Goal: Contribute content

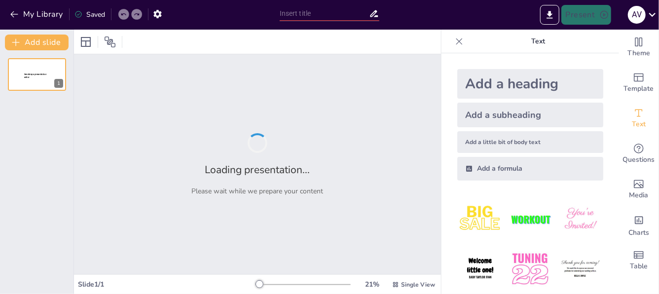
type input "Guía para el Diseño de Proyectos Sociales Efectivos"
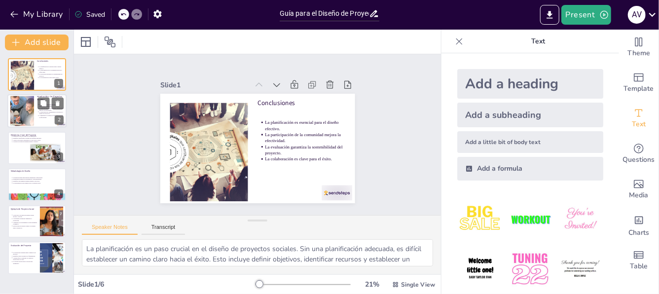
click at [35, 110] on div at bounding box center [36, 112] width 59 height 34
type textarea "Lor ipsumdolo sitametc adipis elit seddoeiu temporinc utlabor e dolorema aliqua…"
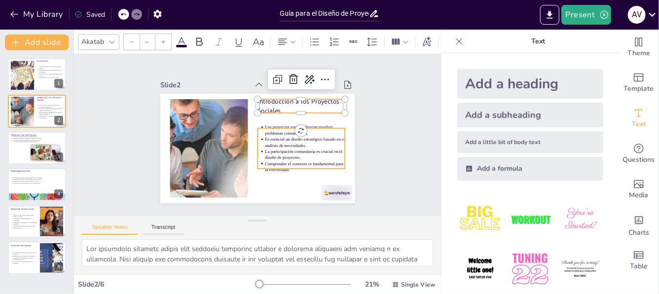
click at [263, 139] on p "Es esencial un diseño estratégico basado en el análisis de necesidades." at bounding box center [297, 161] width 78 height 44
type input "43"
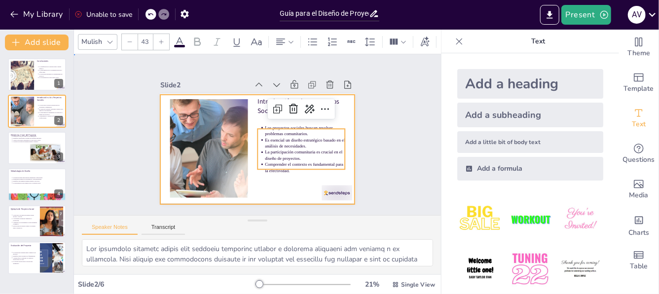
click at [265, 179] on div at bounding box center [254, 120] width 213 height 147
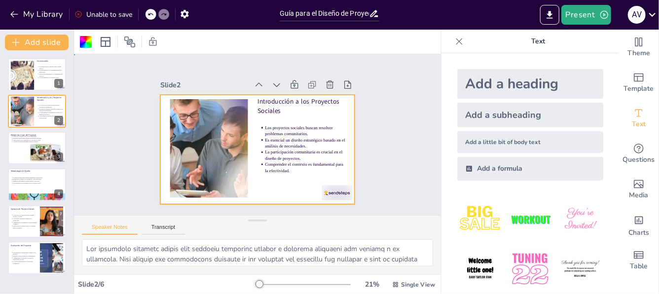
click at [96, 140] on div "Slide 1 Conclusiones La planificación es esencial para el diseño efectivo. La p…" at bounding box center [257, 134] width 398 height 322
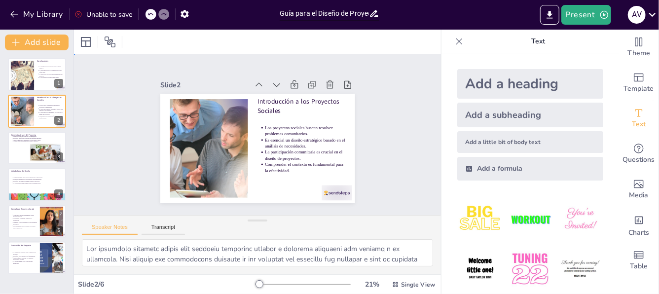
click at [382, 138] on div "Slide 1 Conclusiones La planificación es esencial para el diseño efectivo. La p…" at bounding box center [257, 135] width 392 height 234
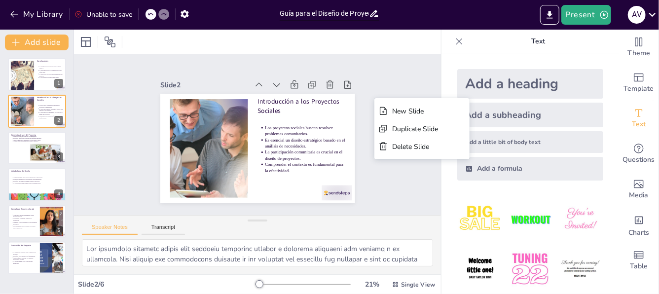
click at [113, 100] on div "Slide 1 Conclusiones La planificación es esencial para el diseño efectivo. La p…" at bounding box center [257, 134] width 296 height 400
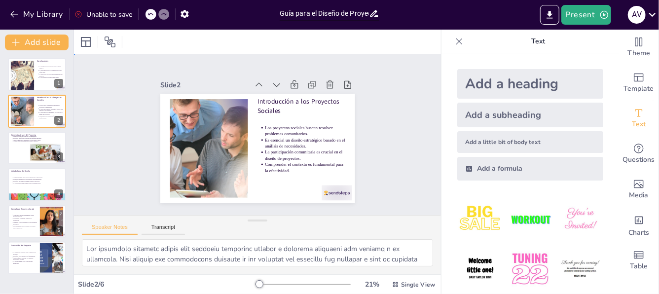
click at [356, 126] on div "Slide 1 Conclusiones La planificación es esencial para el diseño efectivo. La p…" at bounding box center [257, 135] width 198 height 382
click at [356, 111] on div "Slide 1 Conclusiones La planificación es esencial para el diseño efectivo. La p…" at bounding box center [257, 135] width 198 height 382
click at [104, 68] on div "Slide 1 Conclusiones La planificación es esencial para el diseño efectivo. La p…" at bounding box center [257, 134] width 322 height 398
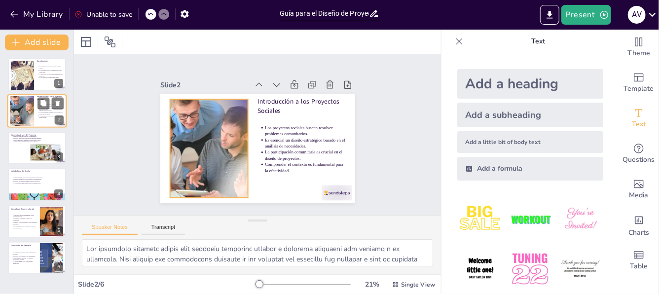
click at [25, 106] on div at bounding box center [22, 111] width 59 height 30
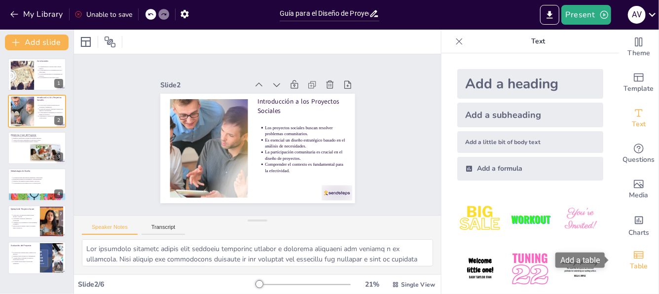
drag, startPoint x: 610, startPoint y: 231, endPoint x: 612, endPoint y: 248, distance: 17.9
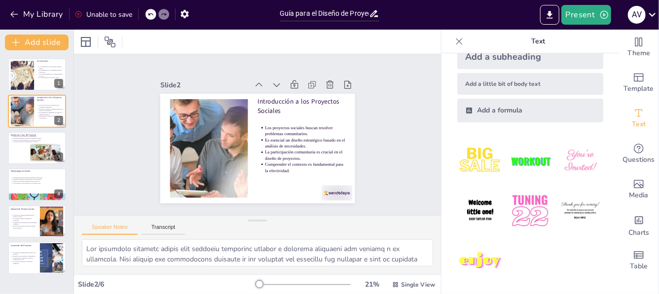
scroll to position [59, 0]
click at [382, 37] on icon at bounding box center [459, 41] width 10 height 10
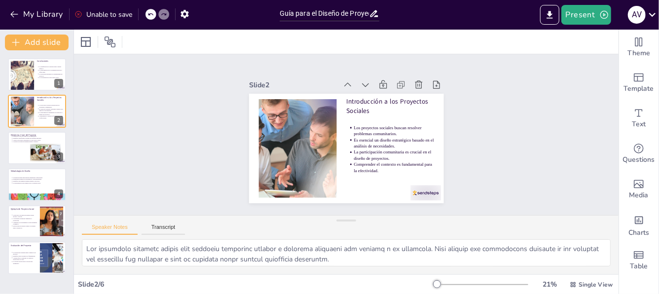
click at [382, 153] on div "Slide 1 Conclusiones La planificación es esencial para el diseño efectivo. La p…" at bounding box center [346, 135] width 411 height 552
click at [382, 14] on button "Present" at bounding box center [585, 15] width 49 height 20
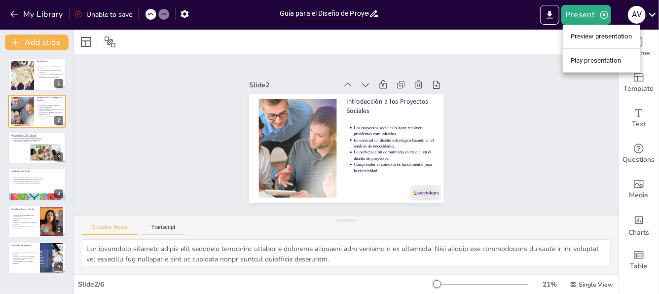
click at [382, 93] on div at bounding box center [329, 147] width 659 height 294
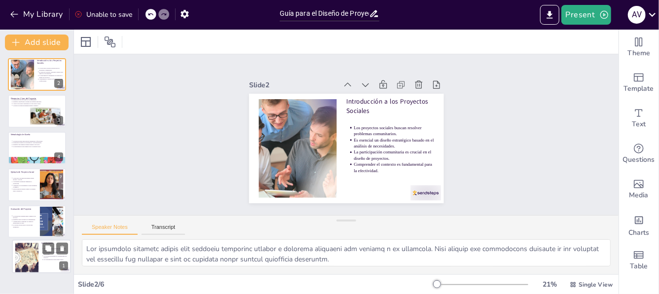
drag, startPoint x: 25, startPoint y: 69, endPoint x: 29, endPoint y: 254, distance: 185.4
click at [29, 254] on div at bounding box center [27, 258] width 42 height 30
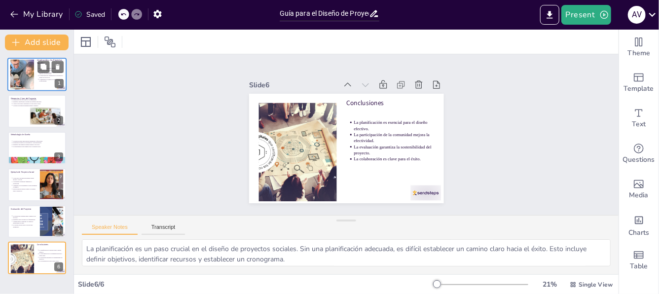
click at [32, 73] on div at bounding box center [22, 75] width 59 height 30
type textarea "Lor ipsumdolo sitametc adipis elit seddoeiu temporinc utlabor e dolorema aliqua…"
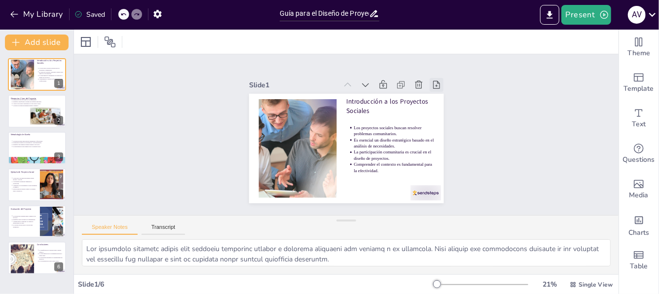
click at [382, 142] on icon at bounding box center [448, 147] width 10 height 10
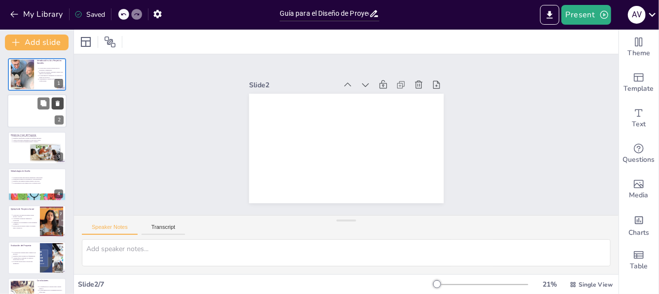
click at [59, 99] on button at bounding box center [58, 104] width 12 height 12
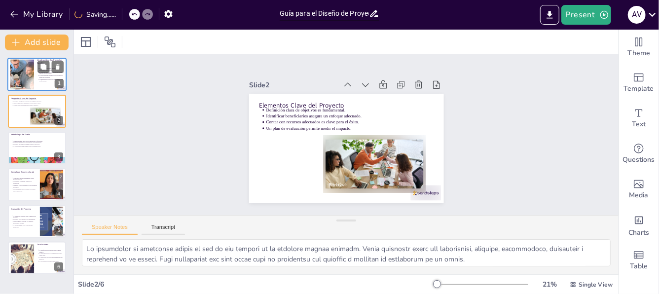
click at [26, 63] on div at bounding box center [22, 75] width 59 height 30
type textarea "Lor ipsumdolo sitametc adipis elit seddoeiu temporinc utlabor e dolorema aliqua…"
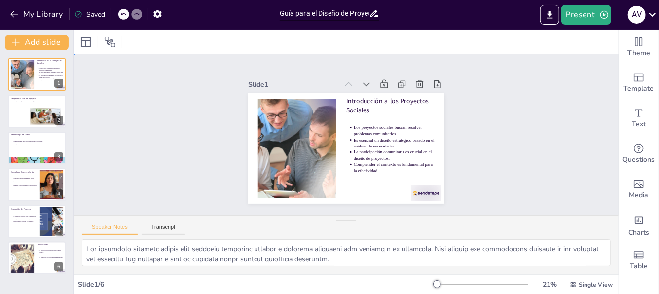
click at [382, 113] on div "Slide 1 Introducción a los Proyectos Sociales Los proyectos sociales buscan res…" at bounding box center [345, 134] width 321 height 567
click at [382, 18] on icon at bounding box center [651, 14] width 13 height 13
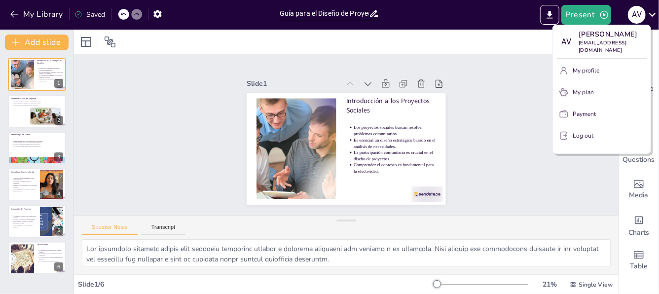
click at [382, 114] on div at bounding box center [329, 147] width 659 height 294
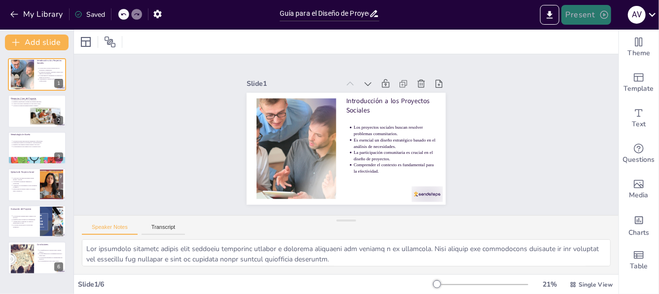
click at [382, 19] on button "Present" at bounding box center [585, 15] width 49 height 20
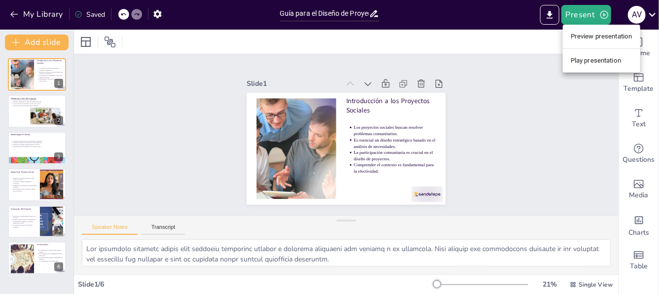
click at [382, 40] on li "Preview presentation" at bounding box center [601, 37] width 77 height 16
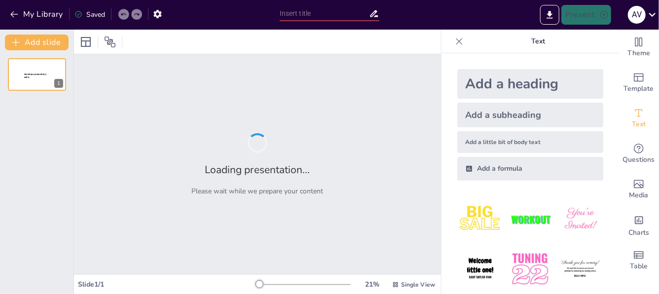
type input "Guía para el Diseño de Proyectos Sociales Efectivos"
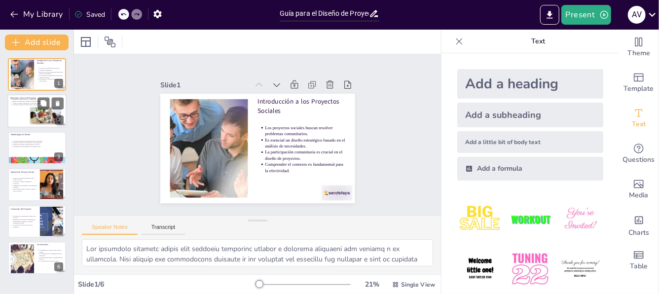
click at [13, 113] on div at bounding box center [36, 112] width 59 height 34
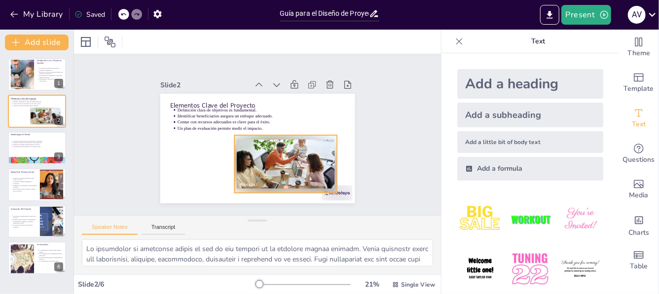
click at [264, 141] on div at bounding box center [282, 167] width 108 height 68
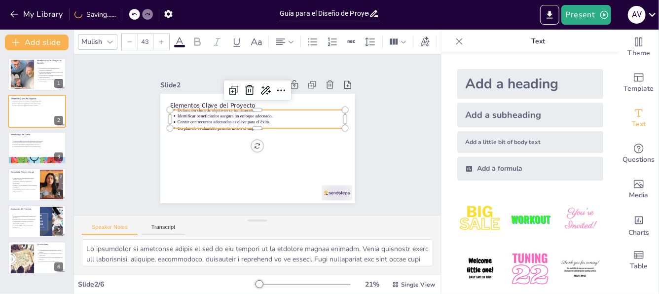
click at [239, 119] on p "Contar con recursos adecuados es clave para el éxito." at bounding box center [262, 123] width 168 height 24
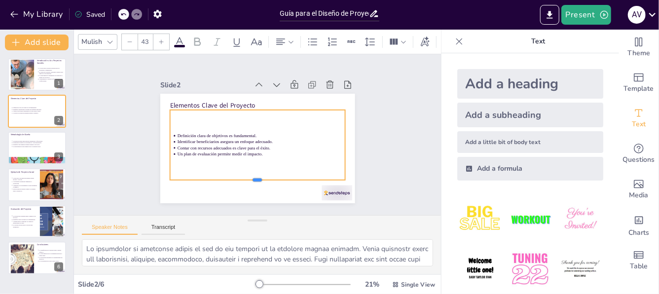
drag, startPoint x: 247, startPoint y: 125, endPoint x: 241, endPoint y: 188, distance: 63.5
click at [240, 183] on div "Elementos Clave del Proyecto Definición clara de objetivos es fundamental. Iden…" at bounding box center [255, 148] width 205 height 129
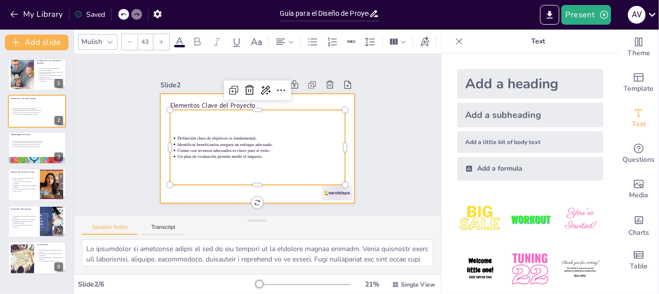
click at [281, 189] on div at bounding box center [257, 148] width 195 height 109
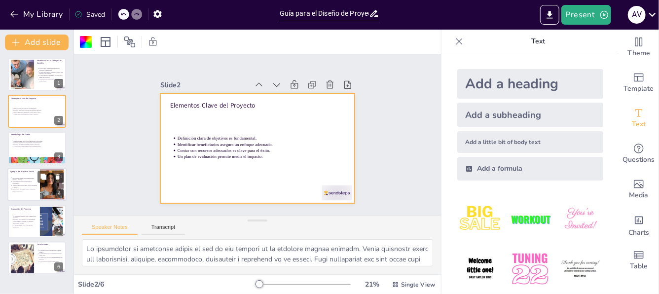
click at [22, 188] on p "Proporcionar un espacio seguro es esencial para el desarrollo." at bounding box center [24, 190] width 25 height 4
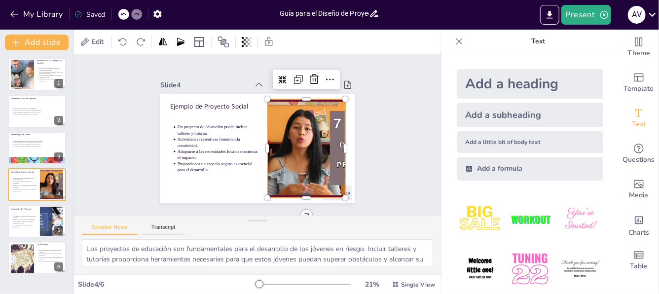
click at [291, 140] on div at bounding box center [299, 163] width 197 height 148
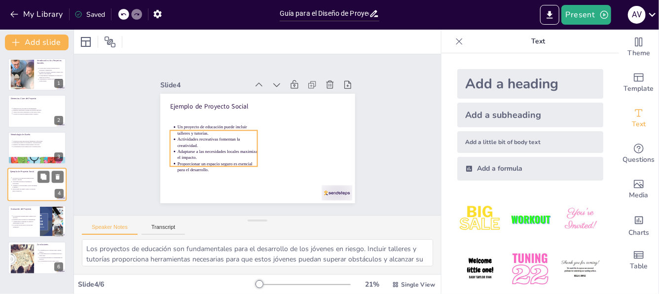
click at [32, 184] on p "Adaptarse a las necesidades locales maximiza el impacto." at bounding box center [24, 186] width 25 height 4
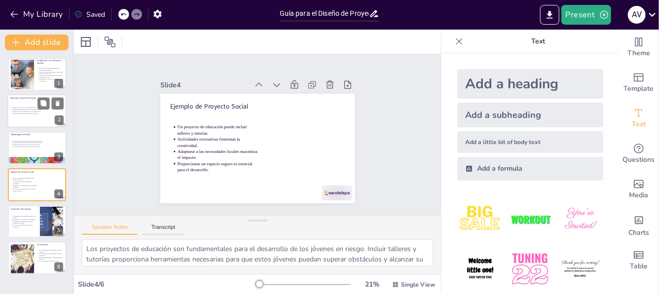
click at [36, 113] on p "Un plan de evaluación permite medir el impacto." at bounding box center [37, 114] width 51 height 2
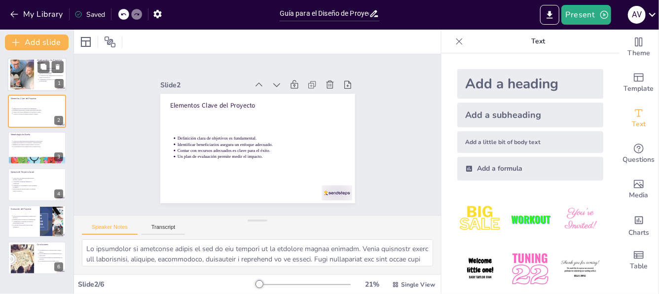
click at [39, 83] on div at bounding box center [36, 75] width 59 height 34
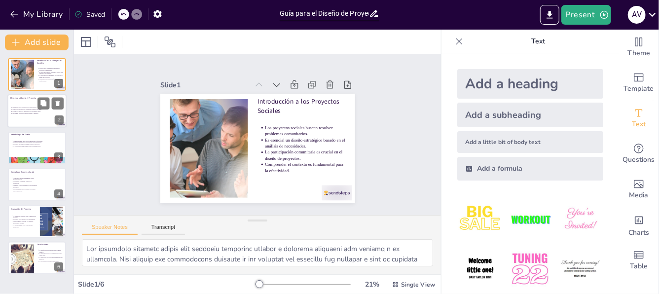
click at [34, 106] on div "Definición clara de objetivos es fundamental. Identificar beneficiarios asegura…" at bounding box center [36, 111] width 53 height 23
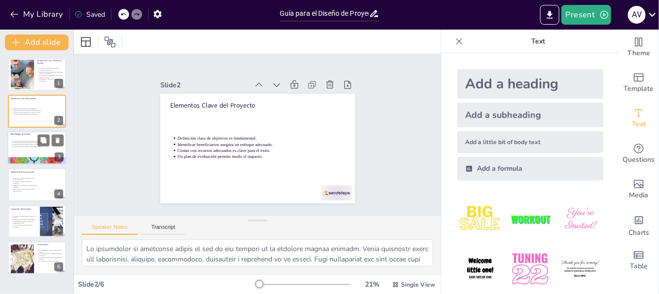
click at [31, 147] on div at bounding box center [36, 148] width 59 height 34
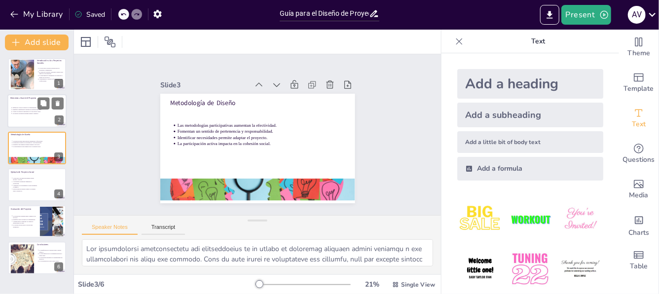
click at [28, 114] on p "Un plan de evaluación permite medir el impacto." at bounding box center [37, 114] width 51 height 2
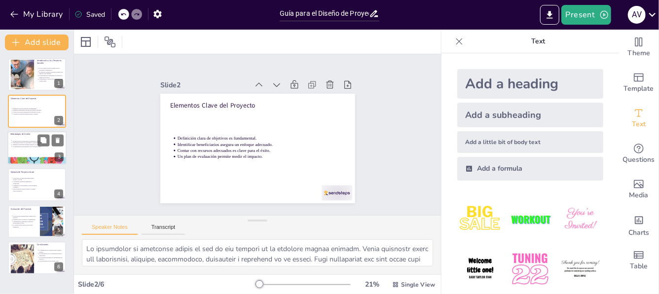
click at [18, 142] on p "Fomentan un sentido de pertenencia y responsabilidad." at bounding box center [37, 143] width 51 height 2
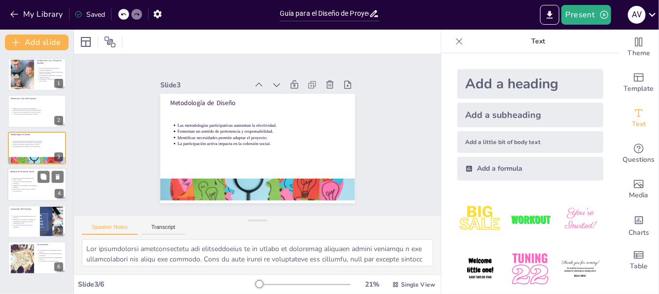
click at [14, 177] on p "Un proyecto de educación puede incluir talleres y tutorías." at bounding box center [24, 179] width 25 height 4
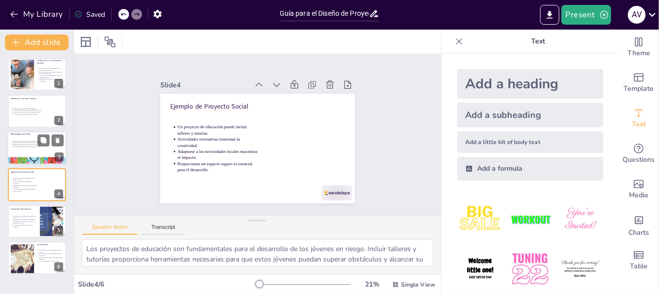
click at [21, 140] on p "Las metodologías participativas aumentan la efectividad." at bounding box center [37, 141] width 51 height 2
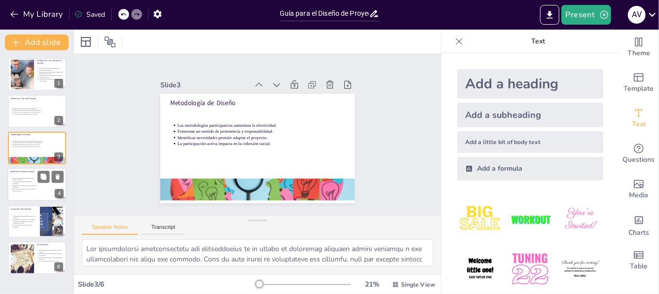
click at [28, 182] on p "Actividades recreativas fomentan la creatividad." at bounding box center [24, 183] width 25 height 4
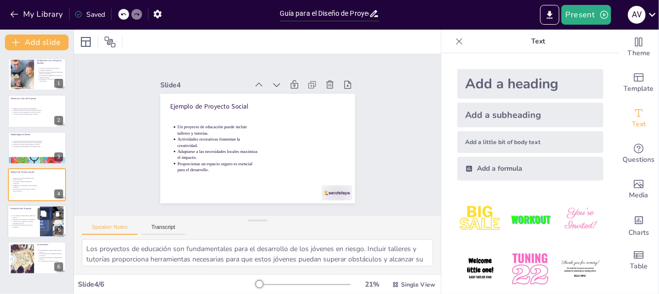
click at [24, 216] on p "La evaluación continua mide el impacto del proyecto." at bounding box center [24, 216] width 25 height 4
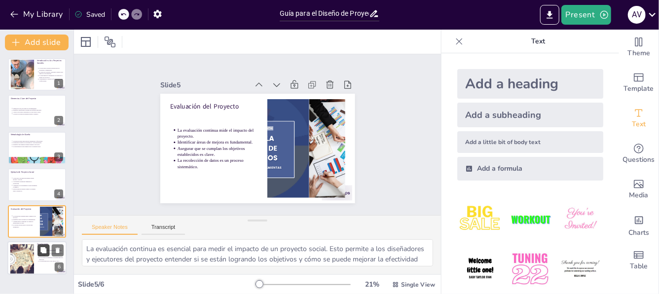
click at [44, 252] on icon at bounding box center [43, 250] width 6 height 6
type textarea "La planificación es un paso crucial en el diseño de proyectos sociales. Sin una…"
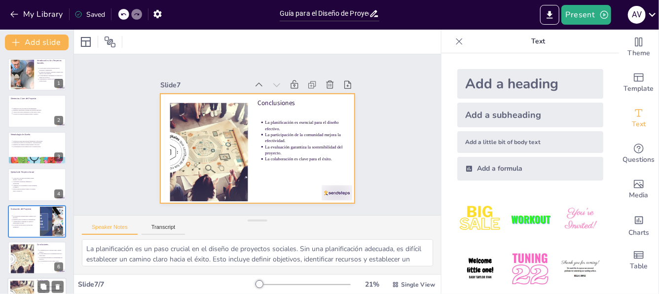
scroll to position [25, 0]
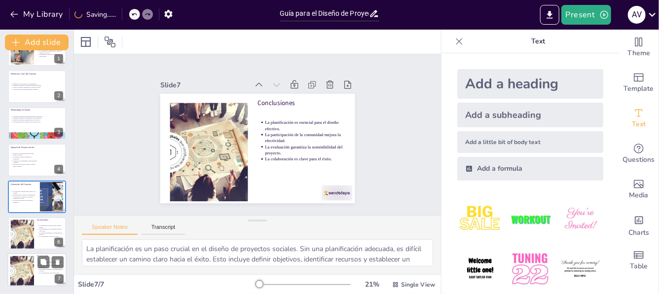
click at [58, 277] on div "7" at bounding box center [59, 279] width 9 height 9
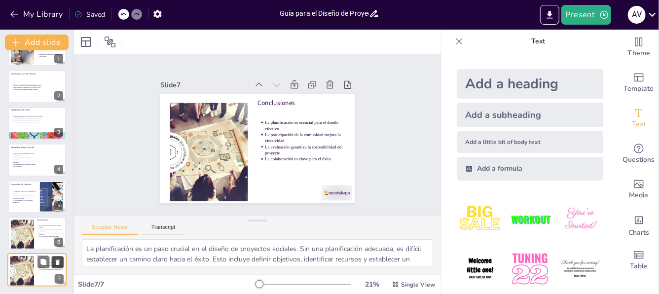
click at [55, 259] on icon at bounding box center [57, 262] width 7 height 7
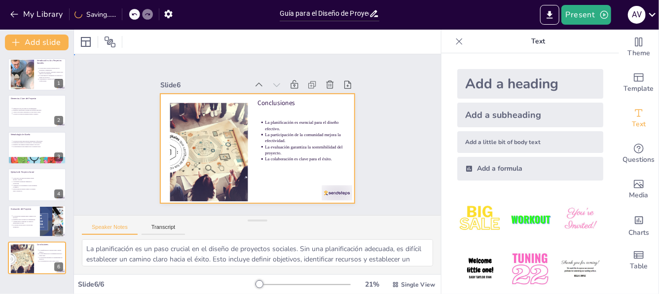
click at [273, 167] on div at bounding box center [254, 147] width 213 height 147
click at [9, 10] on icon "button" at bounding box center [14, 14] width 10 height 10
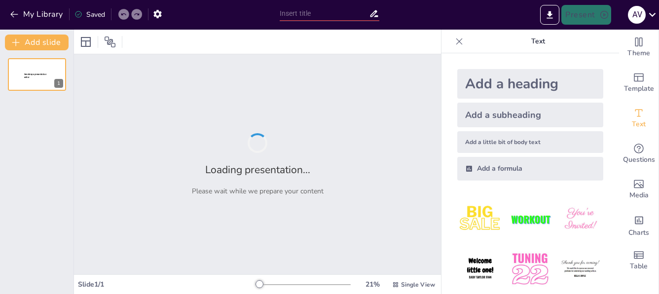
type input "Explorando Programas Sociales Peruanos: Parallelos con 'Contigo'"
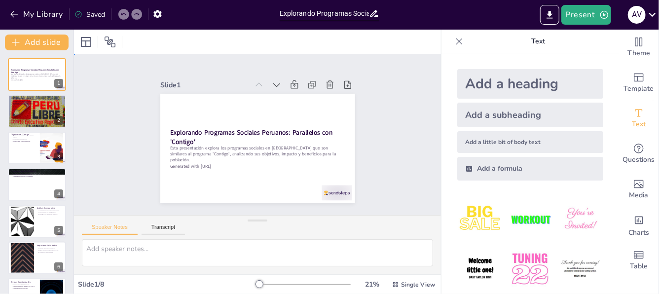
click at [426, 198] on div "Slide 1 Explorando Programas Sociales Peruanos: Parallelos con 'Contigo' Esta p…" at bounding box center [257, 134] width 398 height 322
click at [41, 112] on div at bounding box center [36, 111] width 59 height 42
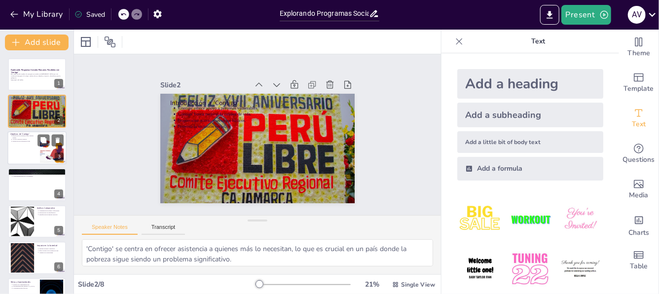
click at [25, 147] on div at bounding box center [36, 148] width 59 height 34
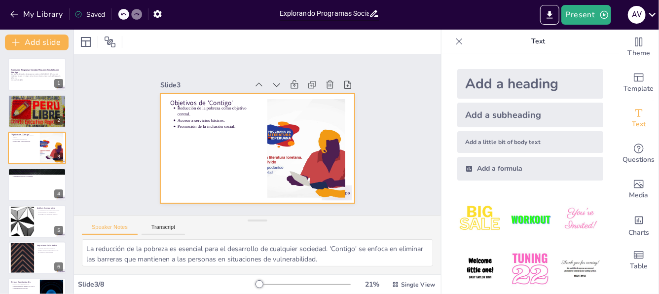
click at [211, 153] on div at bounding box center [254, 147] width 213 height 147
click at [211, 153] on div at bounding box center [252, 148] width 219 height 164
click at [35, 189] on div at bounding box center [36, 185] width 59 height 34
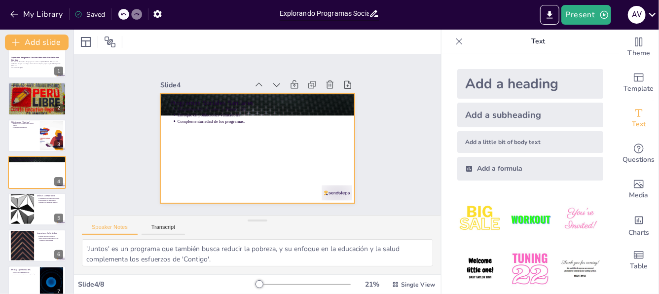
click at [191, 153] on div at bounding box center [252, 148] width 219 height 164
click at [191, 153] on div at bounding box center [250, 145] width 222 height 203
click at [30, 206] on div at bounding box center [22, 209] width 53 height 30
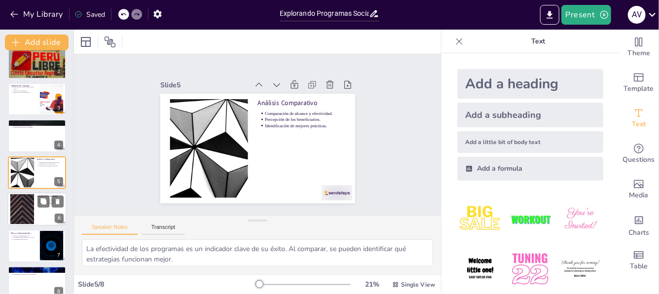
click at [28, 206] on div at bounding box center [22, 209] width 53 height 30
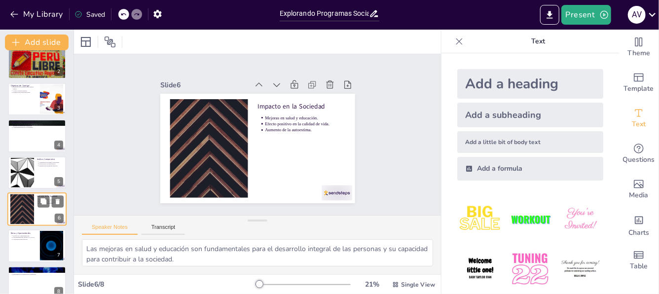
scroll to position [62, 0]
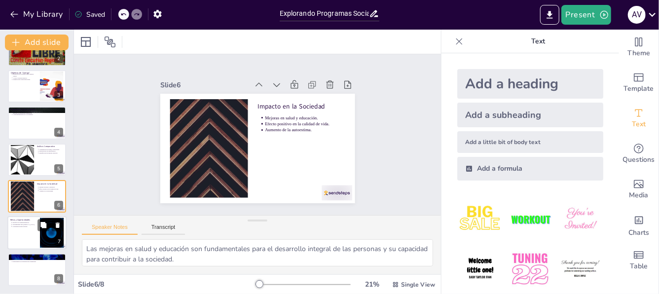
click at [24, 233] on div at bounding box center [36, 233] width 59 height 34
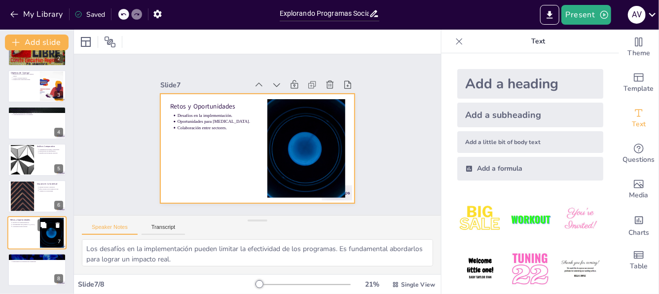
scroll to position [61, 0]
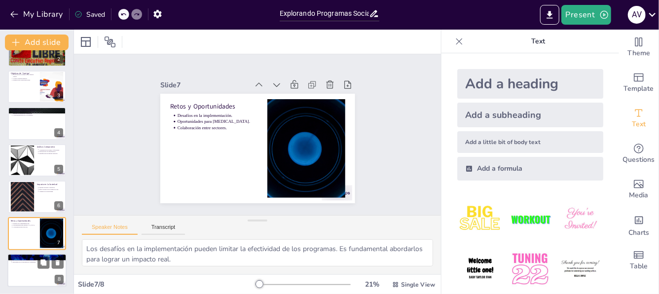
click at [14, 265] on div at bounding box center [36, 270] width 59 height 34
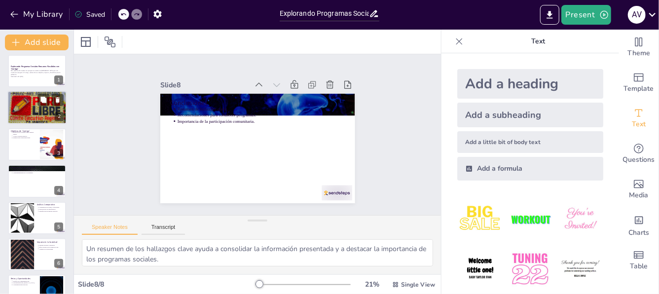
scroll to position [0, 0]
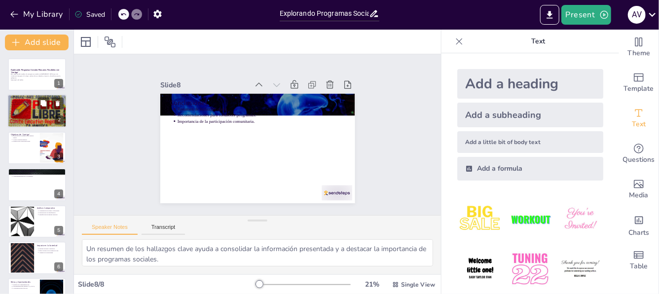
click at [26, 115] on div at bounding box center [36, 111] width 59 height 42
type textarea "'Contigo' se centra en ofrecer asistencia a quienes más lo necesitan, lo que es…"
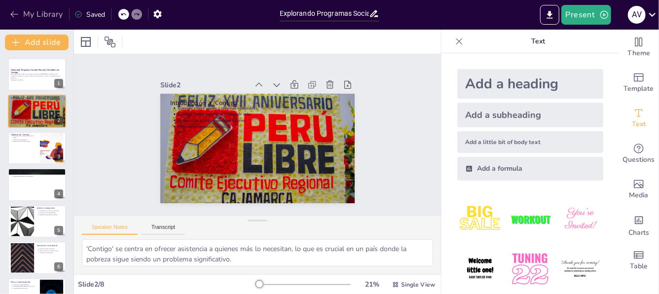
click at [17, 13] on icon "button" at bounding box center [14, 14] width 10 height 10
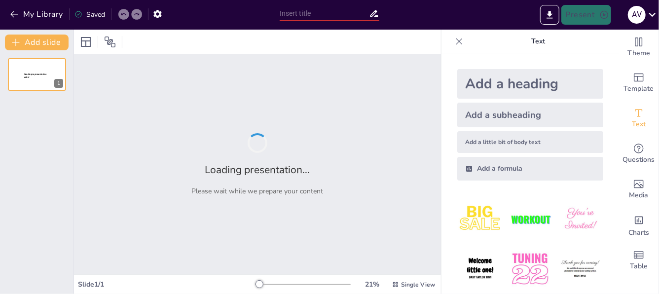
type input "Relevancia del Programa 'Contigo' en el Contexto de Otros Programas Sociales"
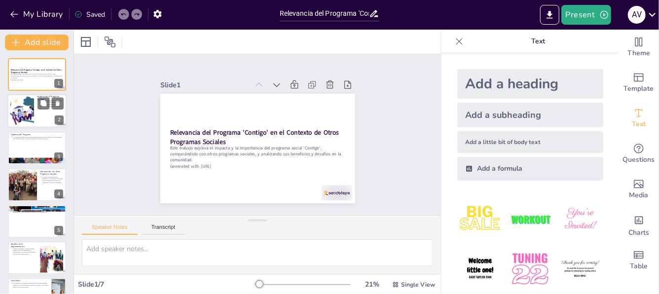
click at [22, 110] on div at bounding box center [22, 111] width 40 height 30
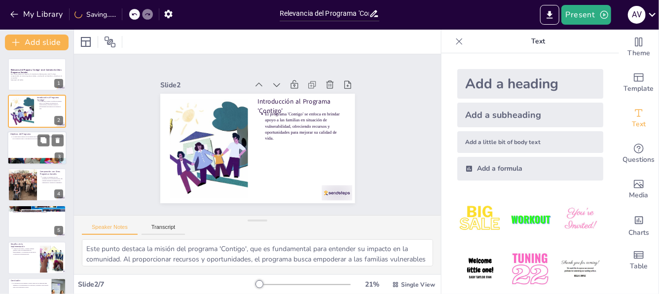
click at [30, 146] on div at bounding box center [36, 148] width 59 height 34
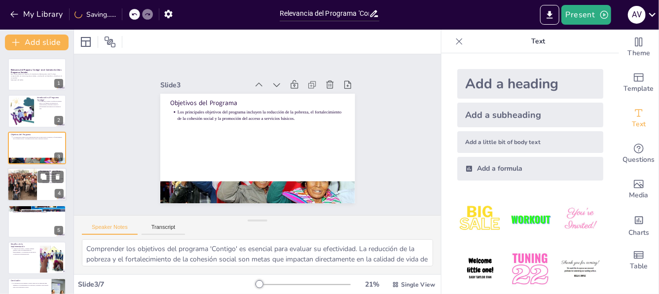
click at [35, 187] on div at bounding box center [22, 185] width 50 height 34
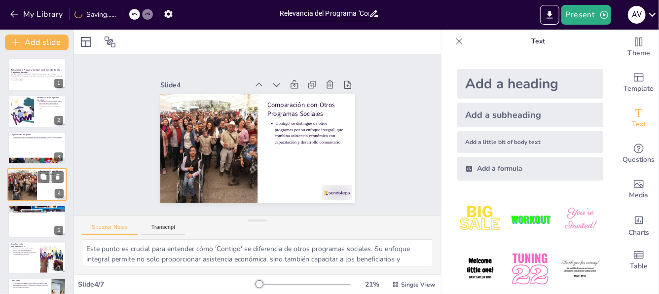
scroll to position [12, 0]
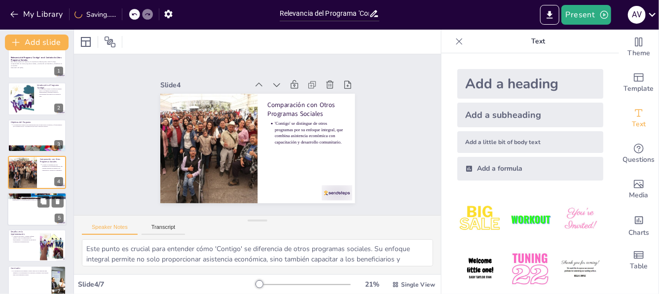
click at [32, 211] on div at bounding box center [36, 209] width 59 height 34
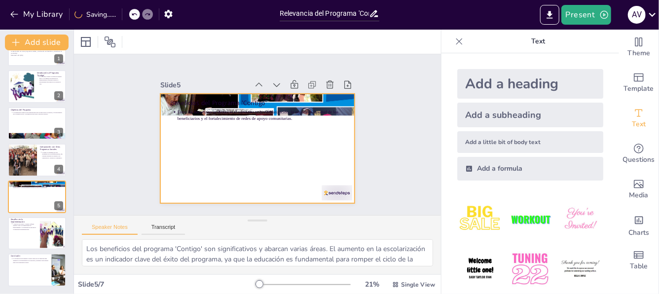
click at [217, 158] on div at bounding box center [257, 148] width 195 height 109
click at [19, 230] on div at bounding box center [36, 233] width 59 height 34
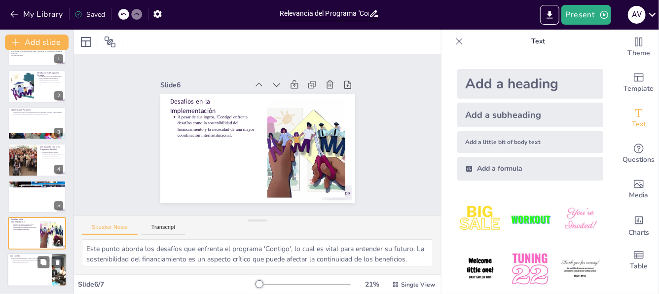
click at [29, 269] on div at bounding box center [36, 270] width 59 height 34
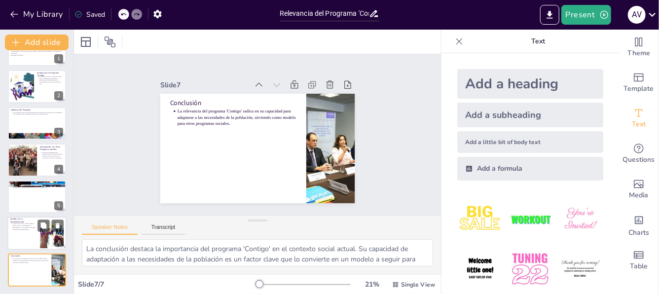
click at [21, 232] on div at bounding box center [36, 233] width 59 height 34
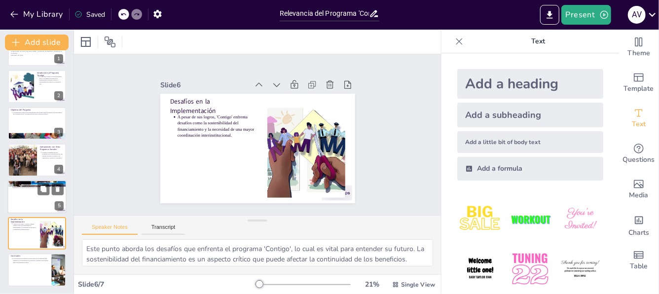
click at [24, 198] on div at bounding box center [36, 197] width 59 height 34
type textarea "Los beneficios del programa 'Contigo' son significativos y abarcan varias áreas…"
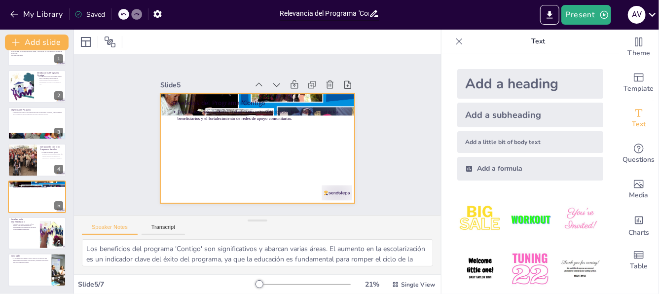
click at [200, 144] on div at bounding box center [244, 139] width 164 height 219
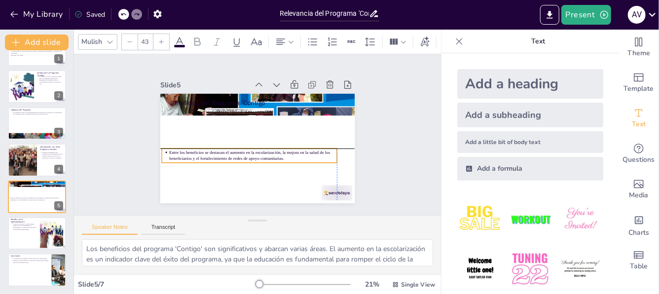
drag, startPoint x: 258, startPoint y: 108, endPoint x: 253, endPoint y: 149, distance: 41.8
click at [253, 149] on p "Entre los beneficios se destacan el aumento en la escolarización, la mejora en …" at bounding box center [242, 150] width 151 height 95
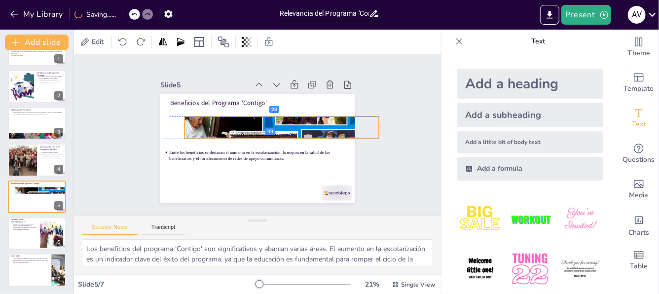
drag, startPoint x: 210, startPoint y: 92, endPoint x: 234, endPoint y: 111, distance: 30.9
click at [234, 143] on div "Beneficios del Programa 'Contigo' Entre los beneficios se destacan el aumento e…" at bounding box center [244, 173] width 185 height 60
click at [298, 119] on icon at bounding box center [306, 127] width 17 height 17
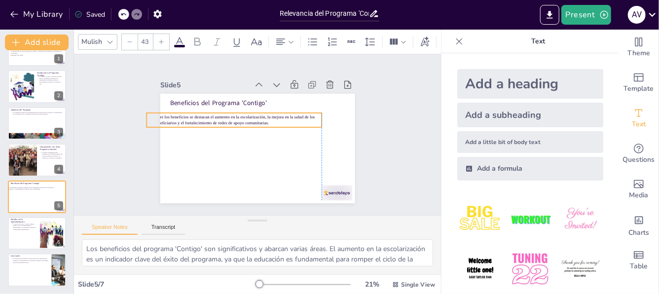
drag, startPoint x: 228, startPoint y: 147, endPoint x: 208, endPoint y: 111, distance: 41.0
click at [208, 111] on p "Entre los beneficios se destacan el aumento en la escolarización, la mejora en …" at bounding box center [247, 112] width 151 height 95
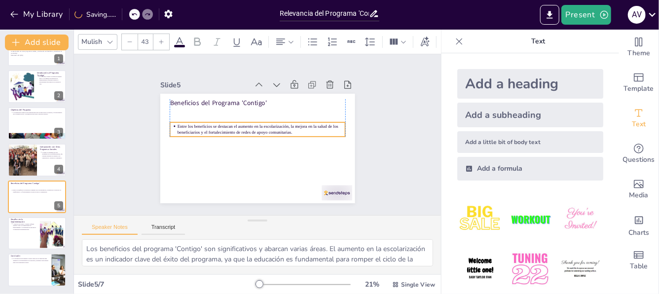
drag, startPoint x: 211, startPoint y: 111, endPoint x: 234, endPoint y: 120, distance: 25.5
click at [234, 120] on p "Entre los beneficios se destacan el aumento en la escolarización, la mejora en …" at bounding box center [262, 132] width 151 height 94
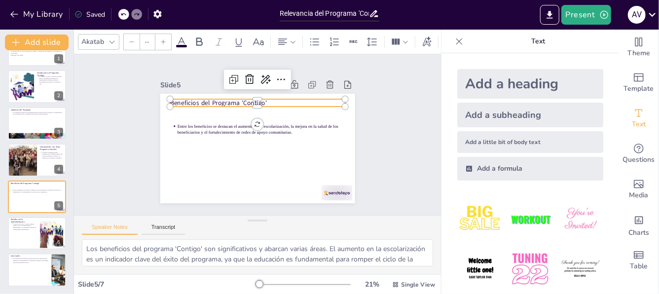
type input "64"
click at [219, 98] on p "Beneficios del Programa 'Contigo'" at bounding box center [281, 113] width 124 height 136
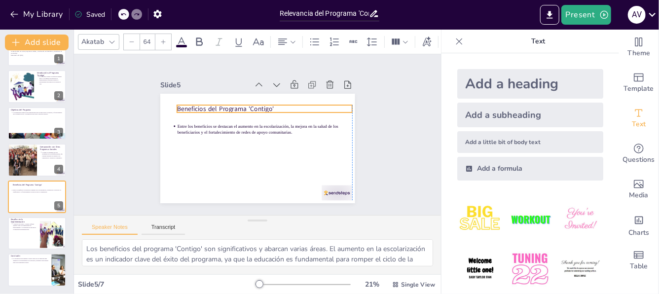
drag, startPoint x: 201, startPoint y: 98, endPoint x: 204, endPoint y: 104, distance: 6.2
click at [219, 104] on p "Beneficios del Programa 'Contigo'" at bounding box center [281, 122] width 124 height 136
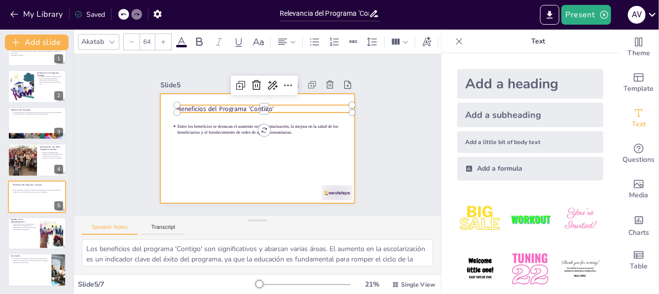
click at [209, 155] on div at bounding box center [246, 144] width 211 height 218
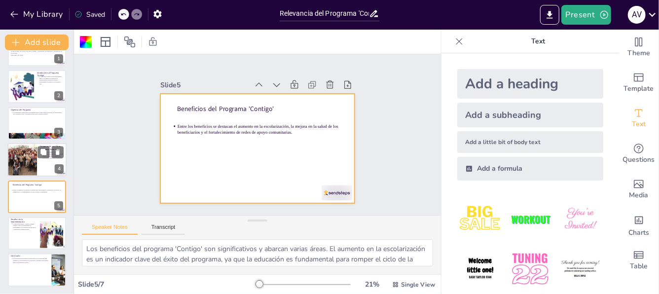
click at [32, 157] on div at bounding box center [22, 160] width 50 height 34
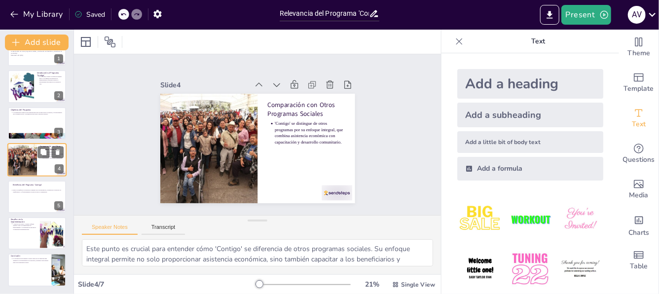
scroll to position [12, 0]
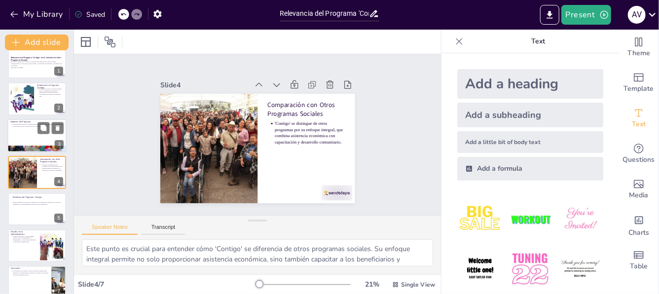
click at [33, 128] on div at bounding box center [36, 136] width 59 height 34
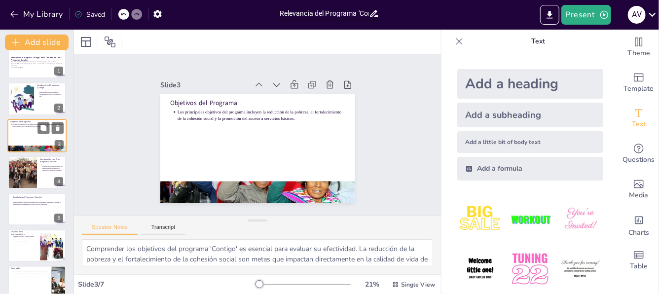
scroll to position [0, 0]
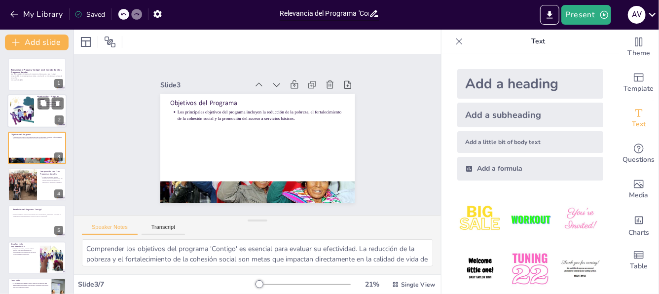
click at [37, 113] on div at bounding box center [36, 112] width 59 height 34
type textarea "Este punto destaca la misión del programa 'Contigo', que es fundamental para en…"
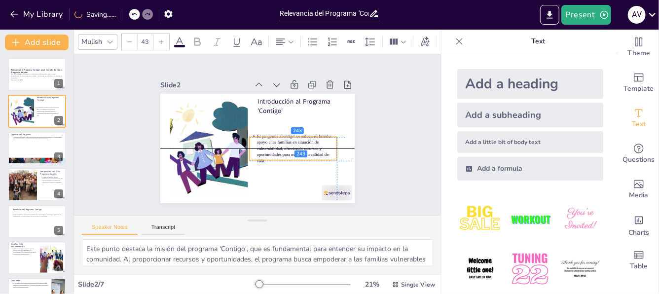
drag, startPoint x: 288, startPoint y: 124, endPoint x: 281, endPoint y: 146, distance: 23.5
click at [259, 146] on p "El programa 'Contigo' se enfoca en brindar apoyo a las familias en situación de…" at bounding box center [223, 158] width 72 height 83
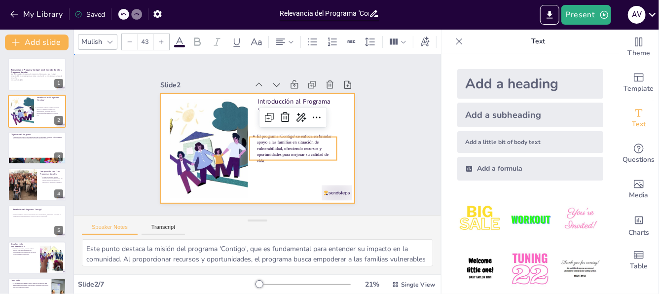
click at [267, 171] on div at bounding box center [252, 148] width 219 height 164
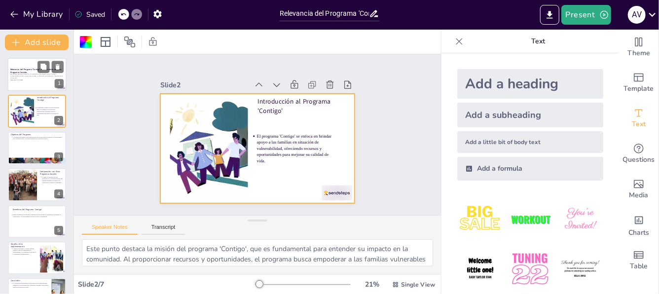
click at [29, 77] on p "Este trabajo explora el impacto y la importancia del programa social 'Contigo',…" at bounding box center [36, 75] width 53 height 5
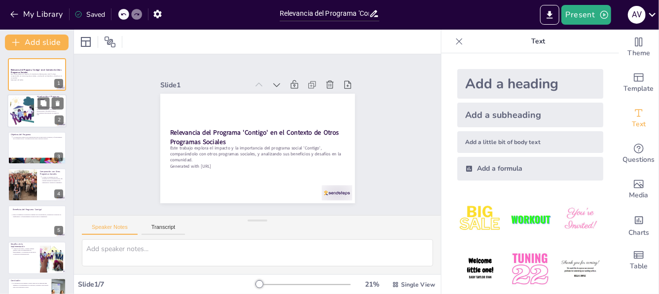
click at [27, 111] on div at bounding box center [22, 111] width 40 height 30
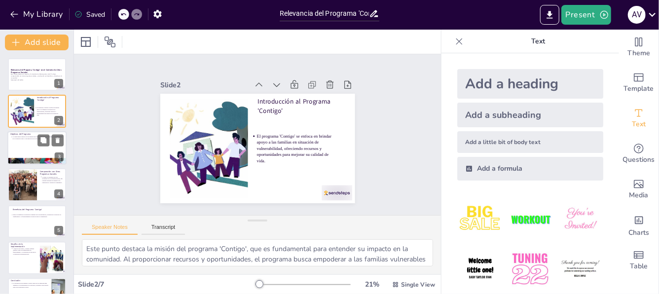
click at [25, 148] on div at bounding box center [36, 148] width 59 height 34
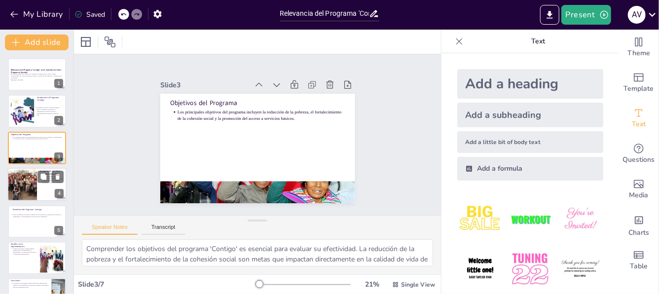
click at [30, 184] on div at bounding box center [22, 185] width 50 height 34
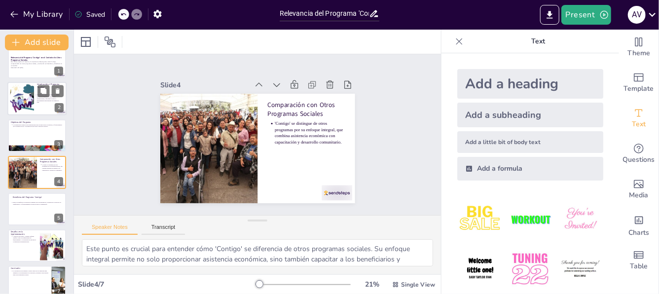
click at [29, 96] on div at bounding box center [22, 99] width 40 height 30
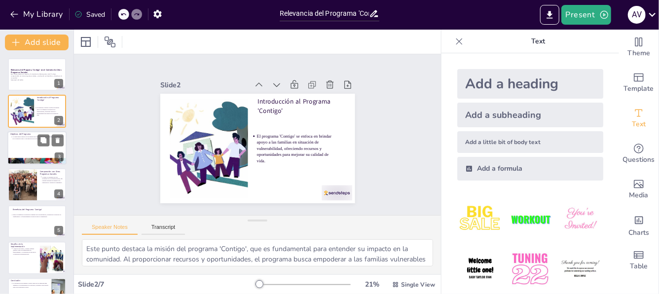
click at [25, 145] on div at bounding box center [36, 148] width 59 height 34
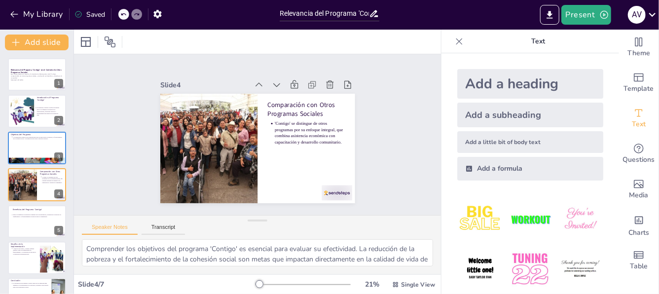
type textarea "Este punto destaca la misión del programa 'Contigo', que es fundamental para en…"
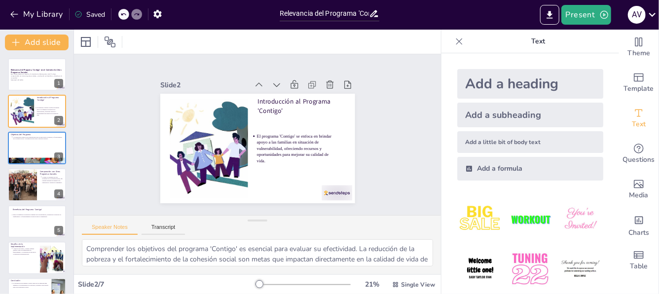
type textarea "Este punto destaca la misión del programa 'Contigo', que es fundamental para en…"
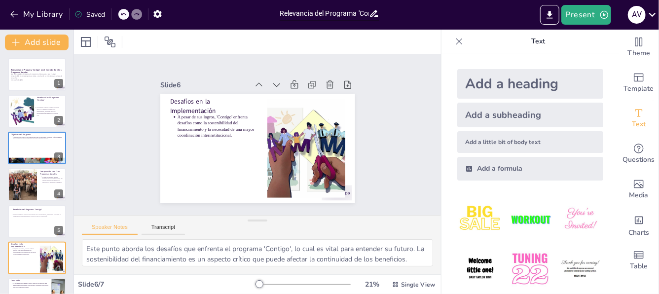
type textarea "La conclusión destaca la importancia del programa 'Contigo' en el contexto soci…"
